Goal: Information Seeking & Learning: Learn about a topic

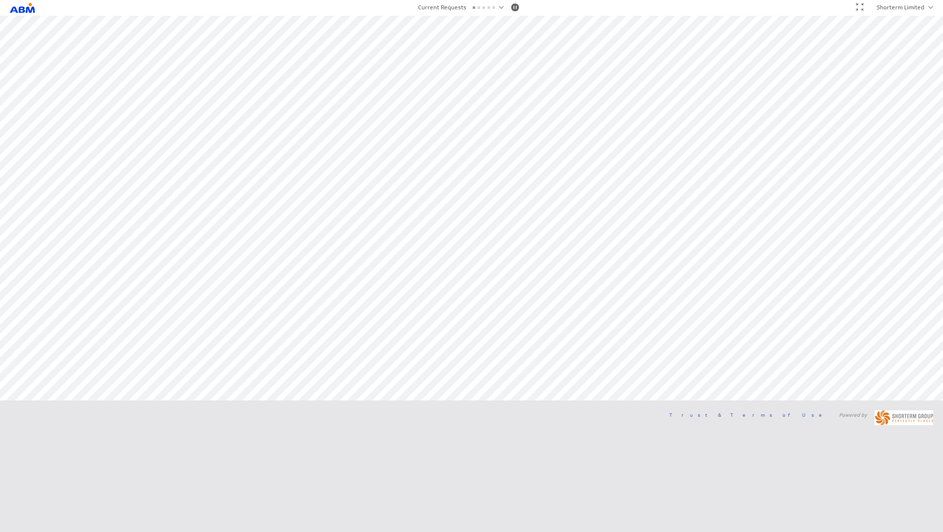
click at [857, 4] on div at bounding box center [860, 7] width 8 height 8
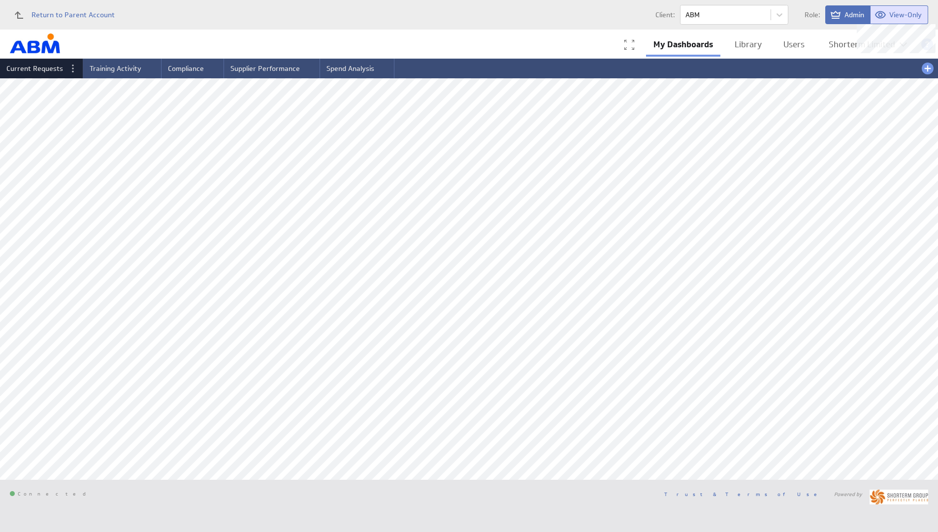
click at [900, 17] on span "View-Only" at bounding box center [905, 14] width 32 height 9
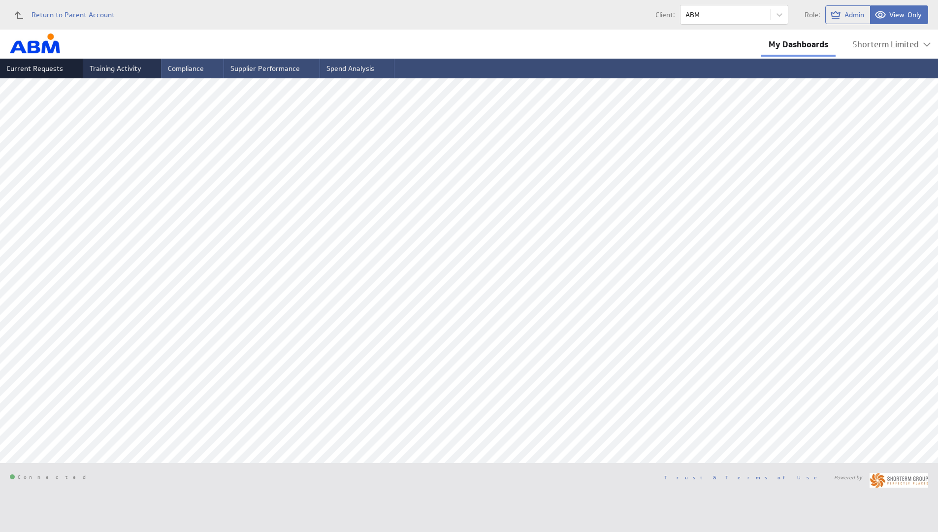
click at [115, 71] on span "Training Activity" at bounding box center [116, 68] width 52 height 9
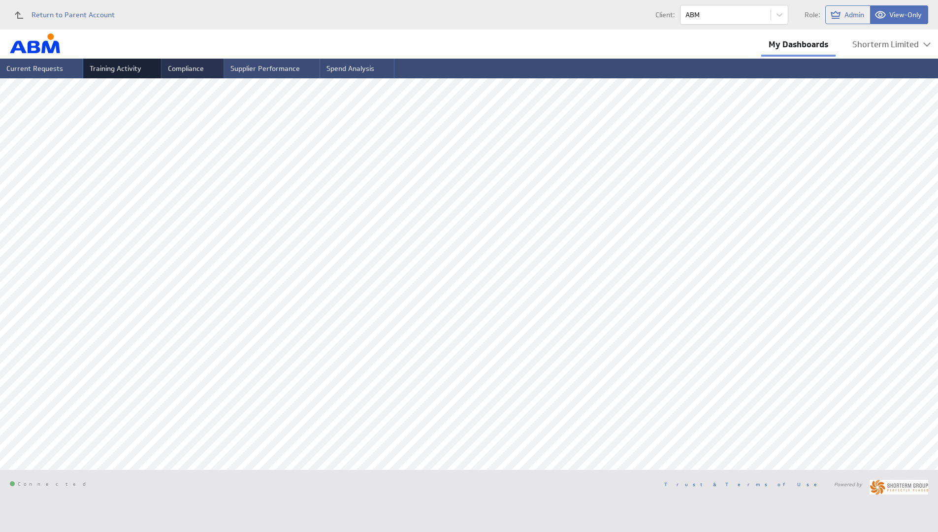
click at [180, 68] on span "Compliance" at bounding box center [186, 68] width 36 height 9
click at [254, 65] on span "Supplier Performance" at bounding box center [264, 68] width 69 height 9
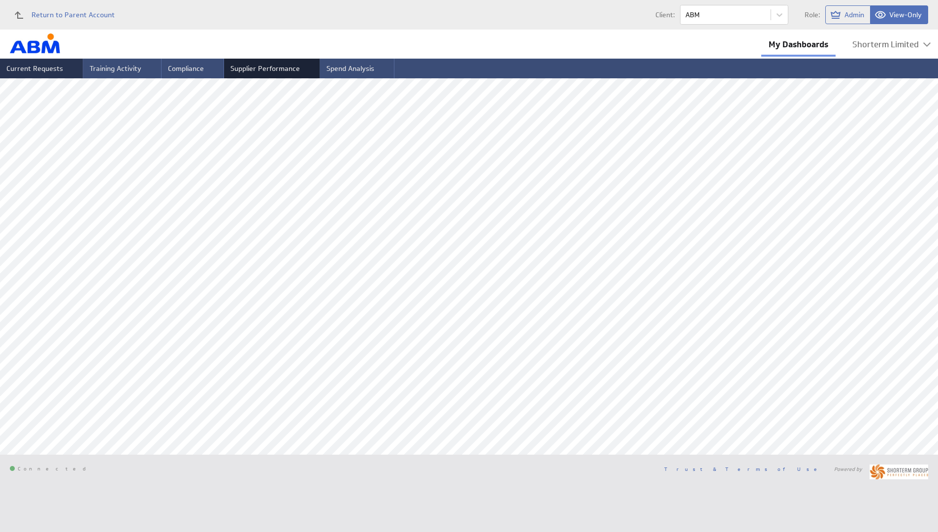
click at [33, 68] on span "Current Requests" at bounding box center [34, 68] width 57 height 9
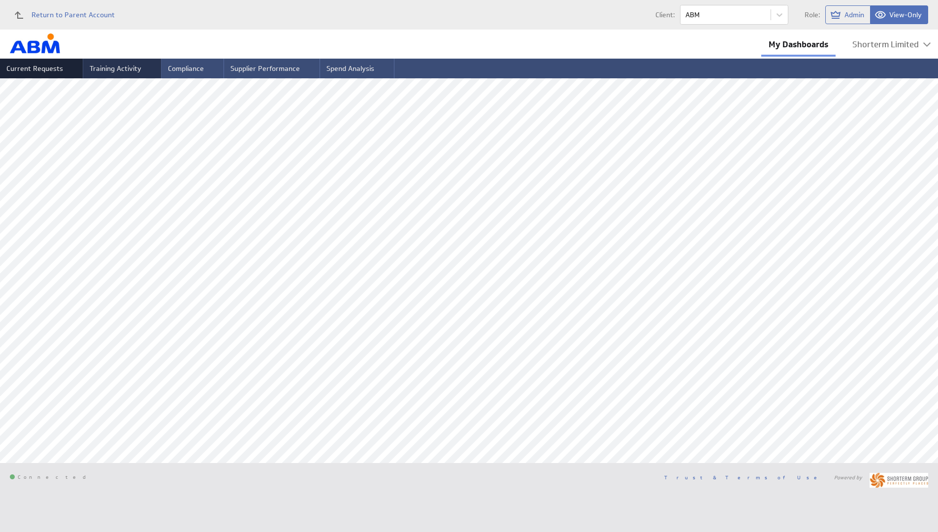
click at [113, 67] on span "Training Activity" at bounding box center [116, 68] width 52 height 9
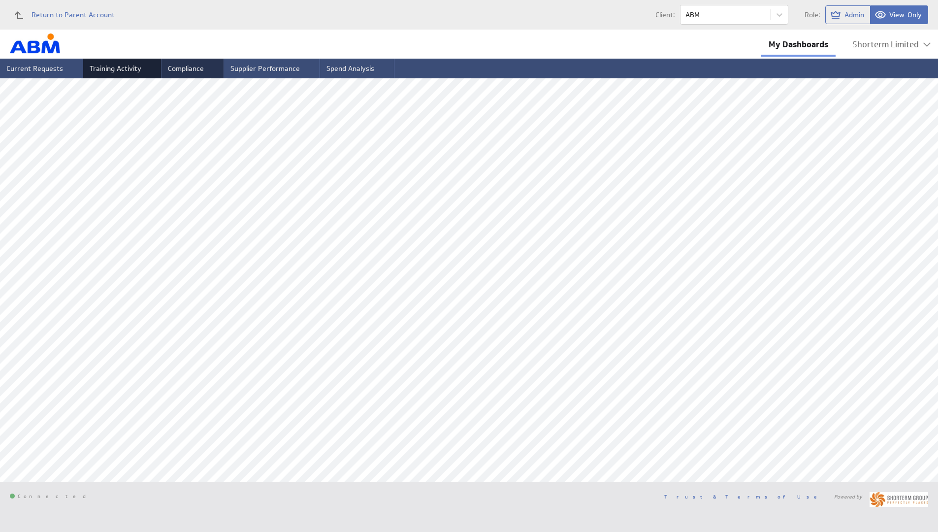
click at [186, 67] on span "Compliance" at bounding box center [186, 68] width 36 height 9
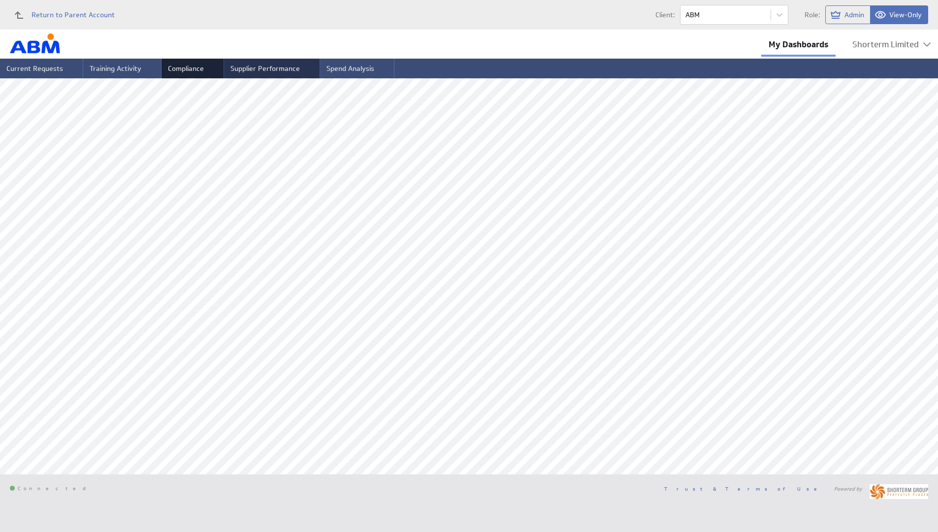
click at [271, 65] on span "Supplier Performance" at bounding box center [264, 68] width 69 height 9
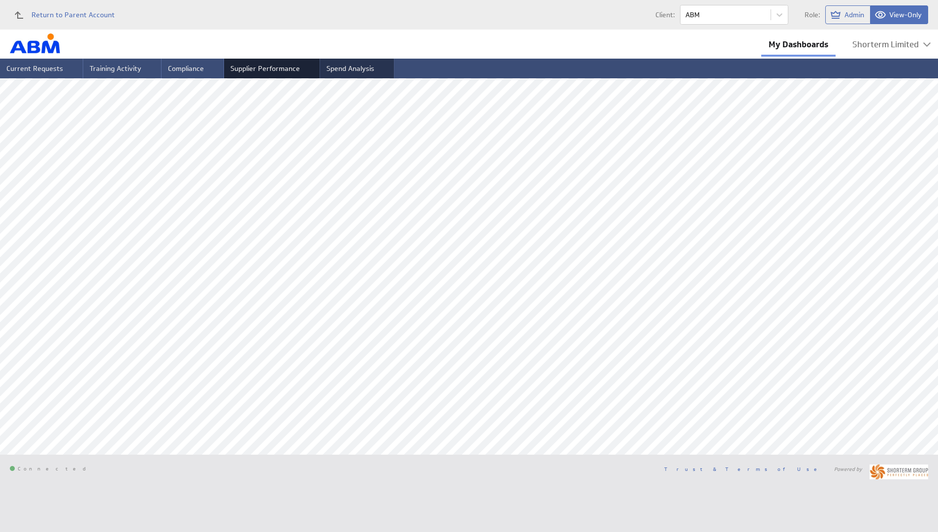
click at [349, 64] on span "Spend Analysis" at bounding box center [350, 68] width 48 height 9
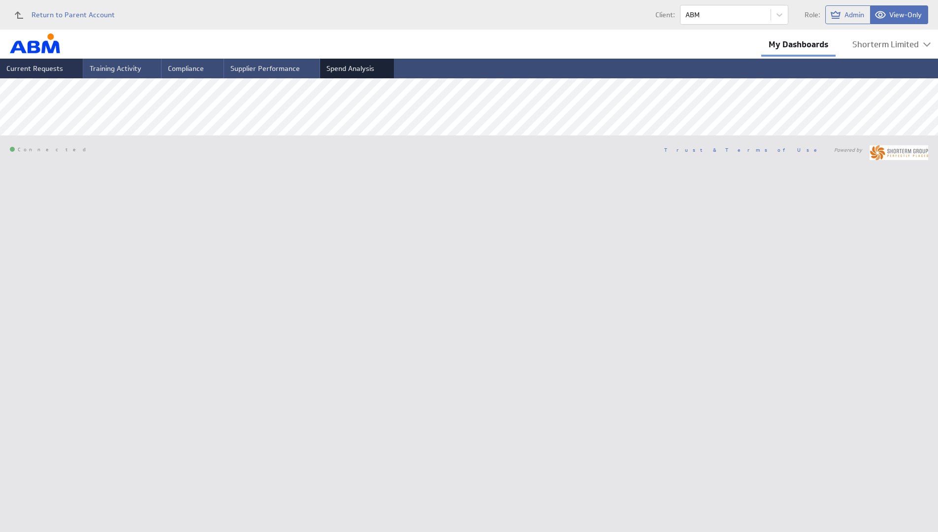
click at [59, 64] on span "Current Requests" at bounding box center [34, 68] width 57 height 9
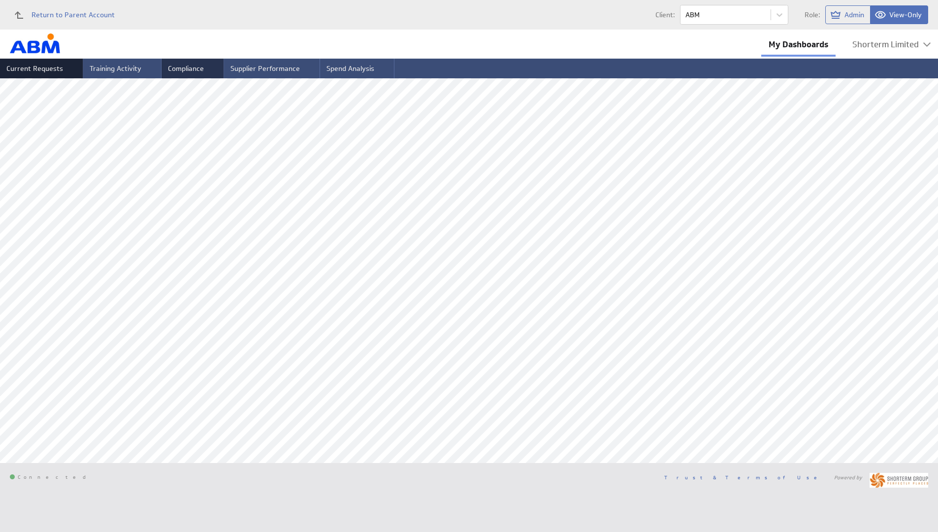
click at [193, 69] on span "Compliance" at bounding box center [186, 68] width 36 height 9
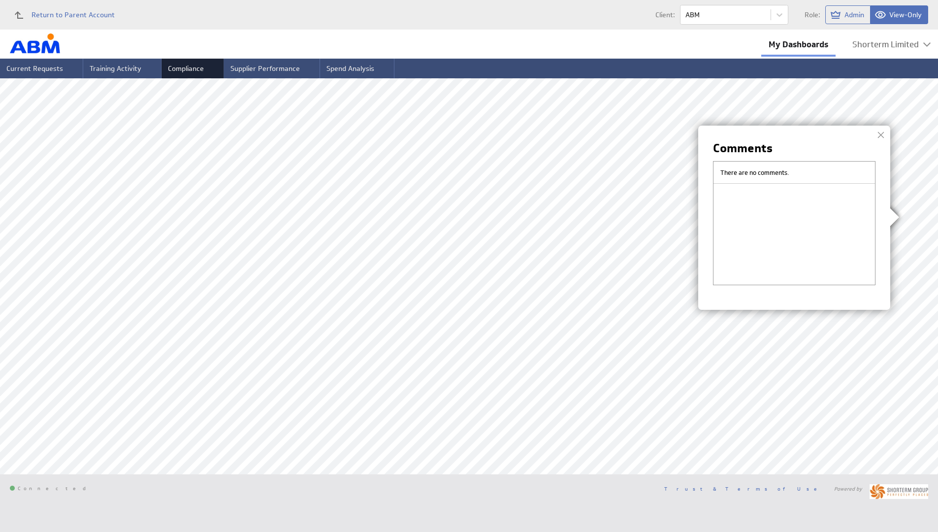
click at [880, 132] on div at bounding box center [881, 135] width 15 height 15
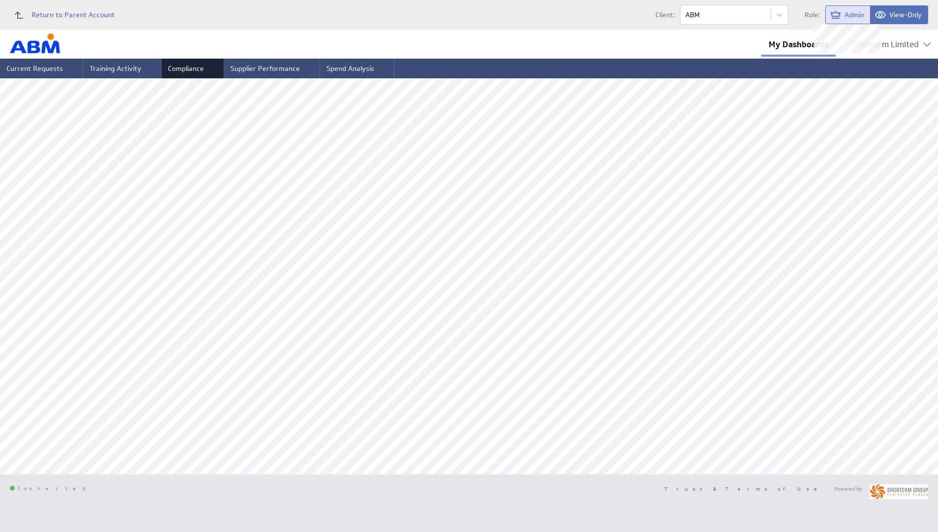
click at [834, 12] on icon at bounding box center [836, 15] width 10 height 8
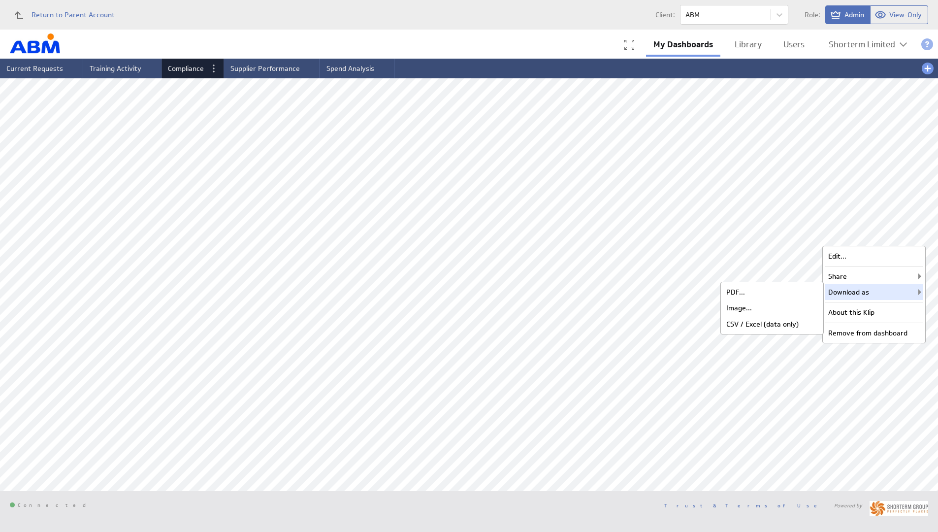
click at [853, 292] on div "Download as PDF... Image... CSV / Excel (data only)" at bounding box center [874, 292] width 98 height 16
click at [757, 323] on div "CSV / Excel (data only)" at bounding box center [772, 324] width 98 height 16
